Goal: Register for event/course

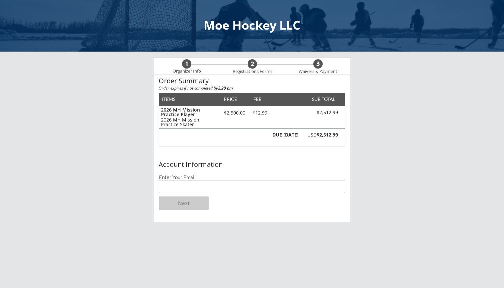
click at [256, 189] on input "email" at bounding box center [252, 186] width 186 height 13
type input "jesse@"
type input "[PERSON_NAME][EMAIL_ADDRESS][DOMAIN_NAME]"
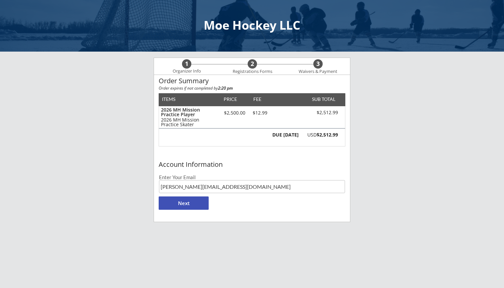
click at [191, 201] on button "Next" at bounding box center [184, 203] width 50 height 13
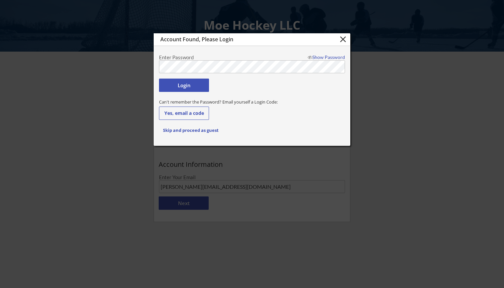
click at [196, 89] on button "Login" at bounding box center [184, 85] width 50 height 13
click at [175, 86] on button "Login" at bounding box center [184, 85] width 50 height 13
click at [313, 57] on div "Show Password" at bounding box center [325, 57] width 40 height 5
click at [313, 57] on div "Hide Password" at bounding box center [325, 57] width 40 height 5
click at [313, 57] on div "Show Password" at bounding box center [325, 57] width 40 height 5
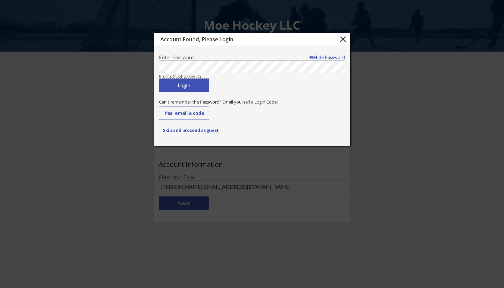
click at [186, 85] on button "Login" at bounding box center [184, 85] width 50 height 13
click at [193, 112] on button "Yes, email a code" at bounding box center [184, 113] width 50 height 13
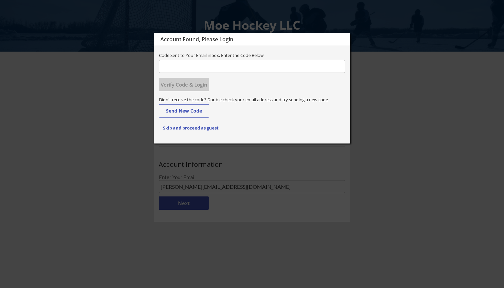
click at [196, 65] on input "input" at bounding box center [252, 66] width 186 height 13
type input "393349"
click at [177, 86] on button "Verify Code & Login" at bounding box center [184, 84] width 50 height 13
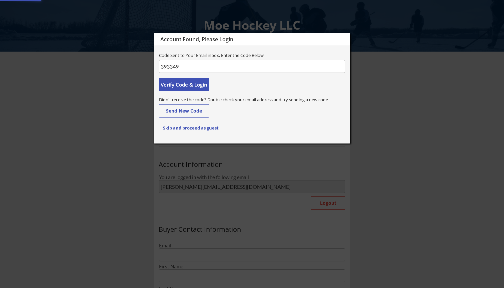
type input "[PERSON_NAME]"
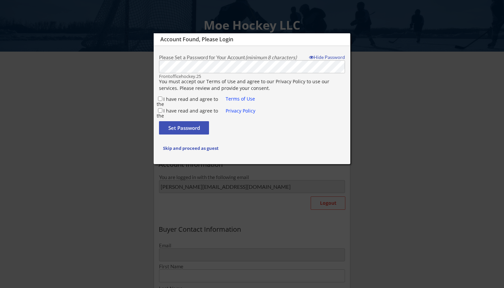
click at [159, 97] on input "I have read and agree to the" at bounding box center [160, 99] width 4 height 4
checkbox input "true"
click at [159, 110] on input "I have read and agree to the" at bounding box center [160, 110] width 4 height 4
checkbox input "true"
click at [326, 56] on div "Hide Password" at bounding box center [325, 57] width 40 height 5
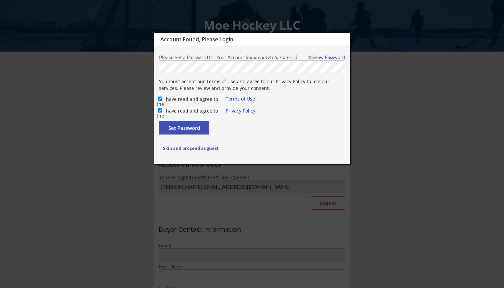
click at [326, 56] on div "Show Password" at bounding box center [325, 57] width 40 height 5
click at [170, 125] on button "Set Password" at bounding box center [184, 127] width 50 height 13
type input "[PERSON_NAME][EMAIL_ADDRESS][DOMAIN_NAME]"
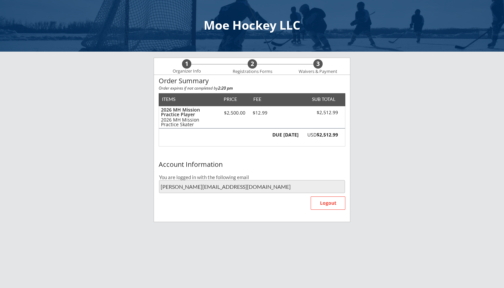
click at [307, 144] on div "DUE TODAY USD $2,512.99" at bounding box center [252, 138] width 187 height 18
click at [384, 120] on div "Moe Hockey LLC 1 Organizer Info 2 Registrations Forms 3 Waivers & Payment Order…" at bounding box center [252, 175] width 504 height 351
click at [211, 121] on div "2026 MH Mission Practice Skater" at bounding box center [189, 122] width 56 height 9
click at [194, 113] on div "2026 MH Mission Practice Player" at bounding box center [189, 112] width 56 height 9
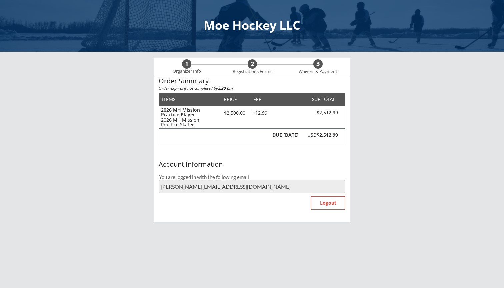
click at [194, 113] on div "2026 MH Mission Practice Player" at bounding box center [189, 112] width 56 height 9
click at [243, 115] on div "$2,500.00" at bounding box center [234, 113] width 28 height 5
click at [256, 112] on div "$12.99" at bounding box center [260, 113] width 22 height 5
click at [306, 111] on div "$2,512.99" at bounding box center [319, 113] width 38 height 6
click at [324, 108] on div "2026 MH Mission Practice Player 2026 MH Mission Practice Skater $2,500.00 $12.9…" at bounding box center [252, 117] width 186 height 22
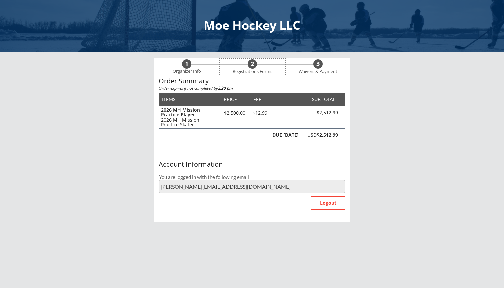
click at [253, 66] on div "2" at bounding box center [252, 63] width 9 height 7
click at [188, 65] on div "1" at bounding box center [186, 63] width 9 height 7
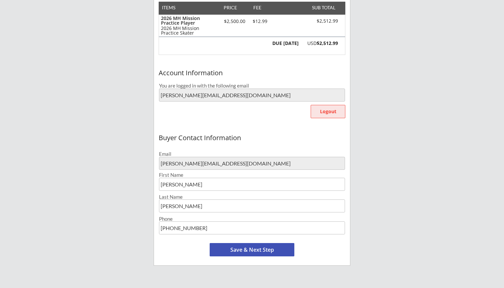
scroll to position [92, 0]
click at [267, 246] on button "Save & Next Step" at bounding box center [252, 249] width 85 height 13
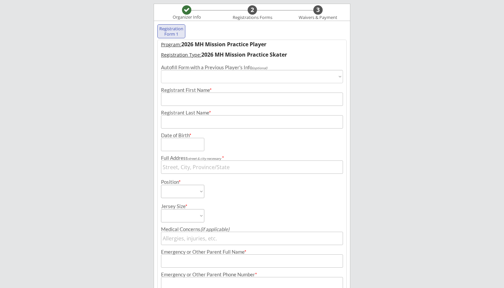
scroll to position [51, 0]
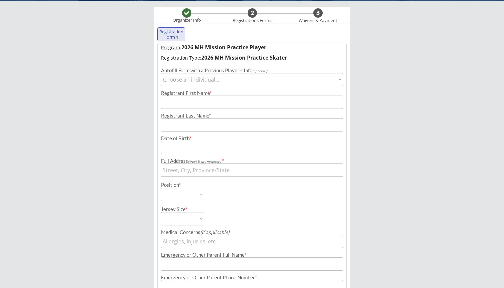
select select ""1348695171700984260__LOOKUP__1747085995403x179678015201214460""
type input "[PERSON_NAME]"
type input "[DATE]"
type input "[STREET_ADDRESS][PERSON_NAME]"
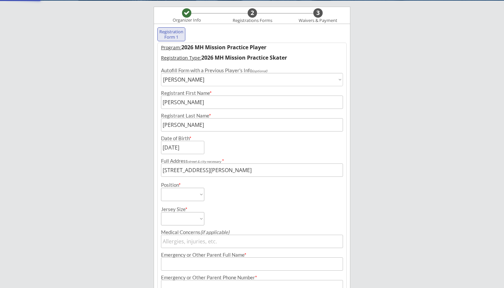
type input "severe [MEDICAL_DATA] to eggs, nuts, banana. [MEDICAL_DATA]"
type input "[PERSON_NAME]"
type input "[PHONE_NUMBER]"
click at [379, 92] on div "Moe Hockey LLC Organizer Info 2 Registrations Forms 3 Waivers & Payment Registr…" at bounding box center [252, 164] width 504 height 430
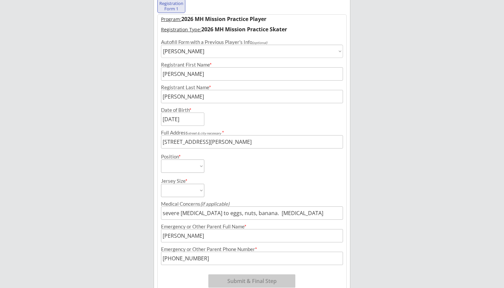
scroll to position [87, 0]
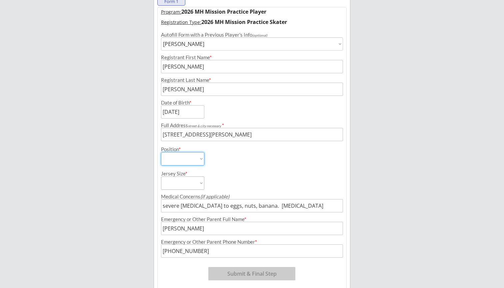
select select ""Forward""
select select ""Youth Large/XL""
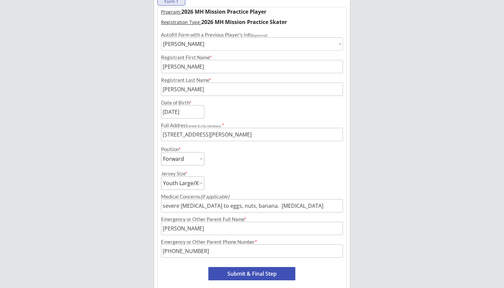
click at [143, 217] on div "Moe Hockey LLC Organizer Info 2 Registrations Forms 3 Waivers & Payment Registr…" at bounding box center [252, 128] width 504 height 430
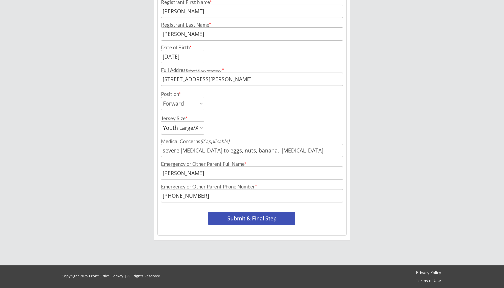
scroll to position [142, 0]
click at [237, 222] on button "Submit & Final Step" at bounding box center [251, 218] width 87 height 13
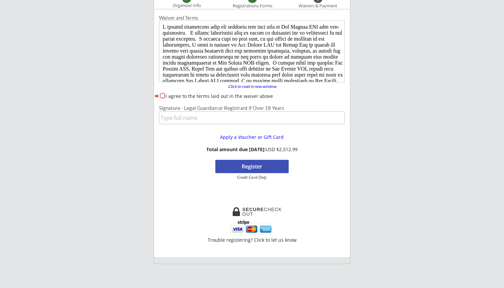
scroll to position [58, 0]
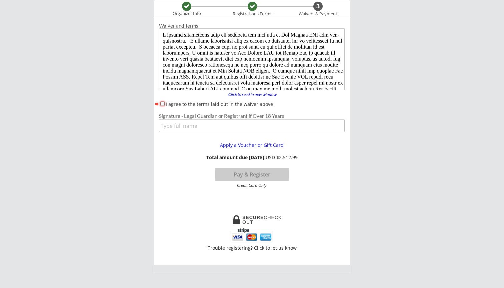
click at [161, 103] on input "I agree to the terms laid out in the waiver above" at bounding box center [162, 104] width 4 height 4
checkbox input "true"
click at [176, 208] on div "Waiver and Terms Click to read in new window forward I agree to the terms laid …" at bounding box center [252, 114] width 196 height 187
click at [319, 184] on div "Apply a Voucher or Gift Card Total amount due [DATE]: USD $2,512.99 Pay & Regis…" at bounding box center [252, 162] width 196 height 51
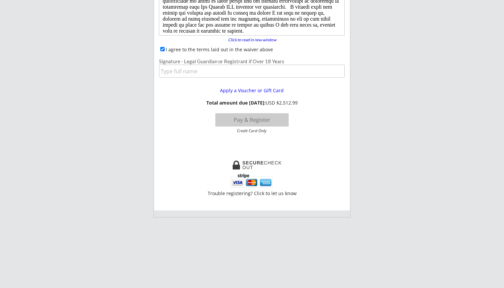
scroll to position [72, 0]
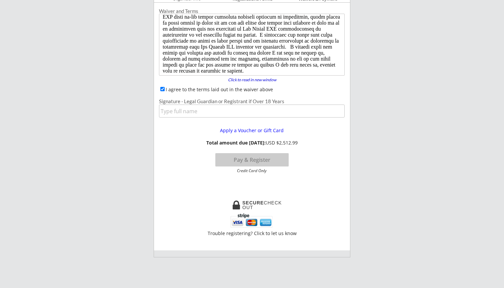
click at [206, 185] on div "Waiver and Terms Click to read in new window forward I agree to the terms laid …" at bounding box center [252, 99] width 196 height 187
click at [213, 114] on input "input" at bounding box center [252, 111] width 186 height 13
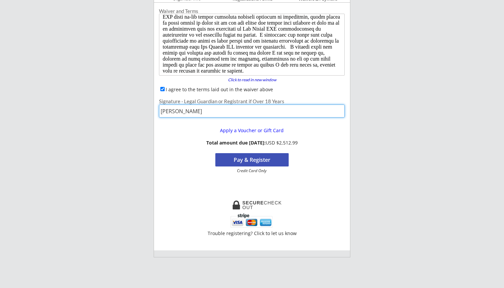
type input "[PERSON_NAME]"
click at [331, 167] on div "Apply a Voucher or Gift Card Total amount due [DATE]: USD $2,512.99 Pay & Regis…" at bounding box center [252, 147] width 196 height 51
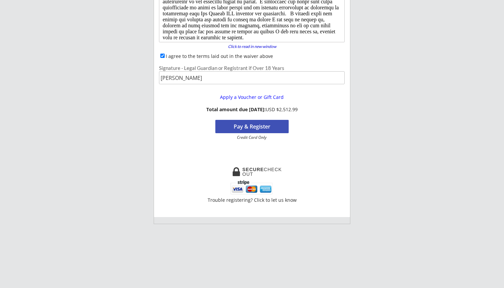
scroll to position [149, 0]
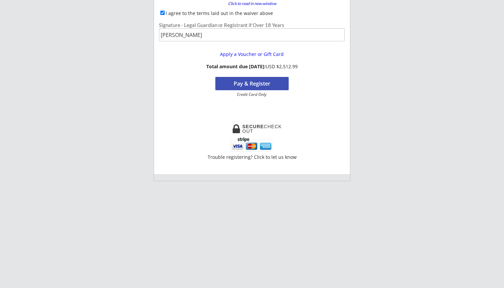
click at [268, 86] on button "Pay & Register" at bounding box center [251, 83] width 73 height 13
